Goal: Transaction & Acquisition: Purchase product/service

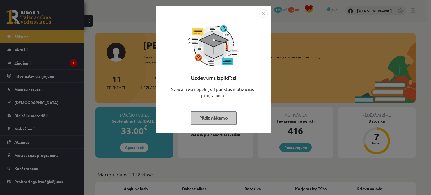
click at [214, 119] on button "Pildīt nākamo" at bounding box center [214, 118] width 46 height 13
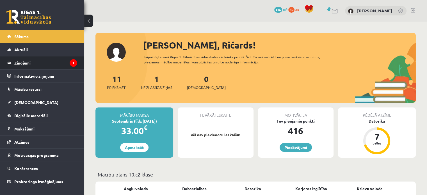
click at [45, 65] on legend "Ziņojumi 1" at bounding box center [45, 62] width 63 height 13
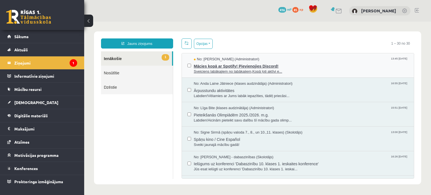
click at [229, 67] on span "Mācies kopā ar Spotify! Pievienojies Discord!" at bounding box center [301, 65] width 215 height 7
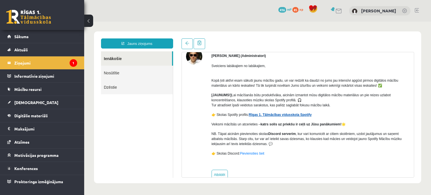
click at [277, 114] on link "Rīgas 1. Tālmācības vidusskola Spotify" at bounding box center [280, 115] width 63 height 4
click at [38, 104] on link "[DEMOGRAPHIC_DATA]" at bounding box center [42, 102] width 70 height 13
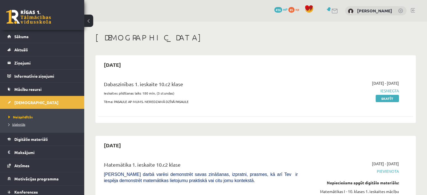
click at [19, 122] on span "Izlabotās" at bounding box center [16, 124] width 17 height 4
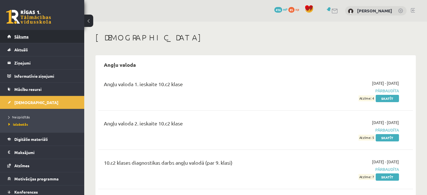
click at [43, 38] on link "Sākums" at bounding box center [42, 36] width 70 height 13
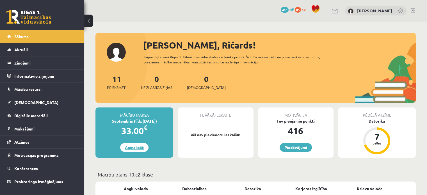
click at [141, 149] on link "Apmaksāt" at bounding box center [134, 147] width 28 height 9
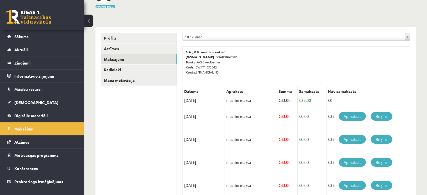
scroll to position [70, 0]
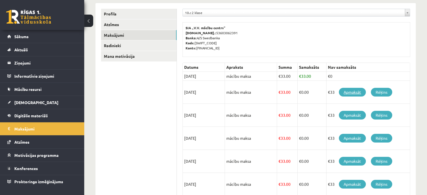
click at [353, 92] on link "Apmaksāt" at bounding box center [352, 92] width 27 height 9
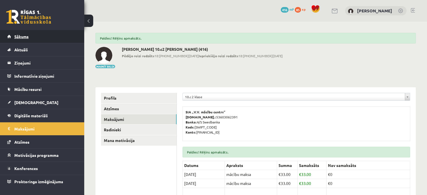
click at [18, 36] on span "Sākums" at bounding box center [21, 36] width 14 height 5
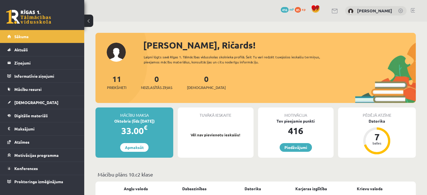
click at [414, 11] on link at bounding box center [413, 10] width 4 height 4
